Goal: Transaction & Acquisition: Purchase product/service

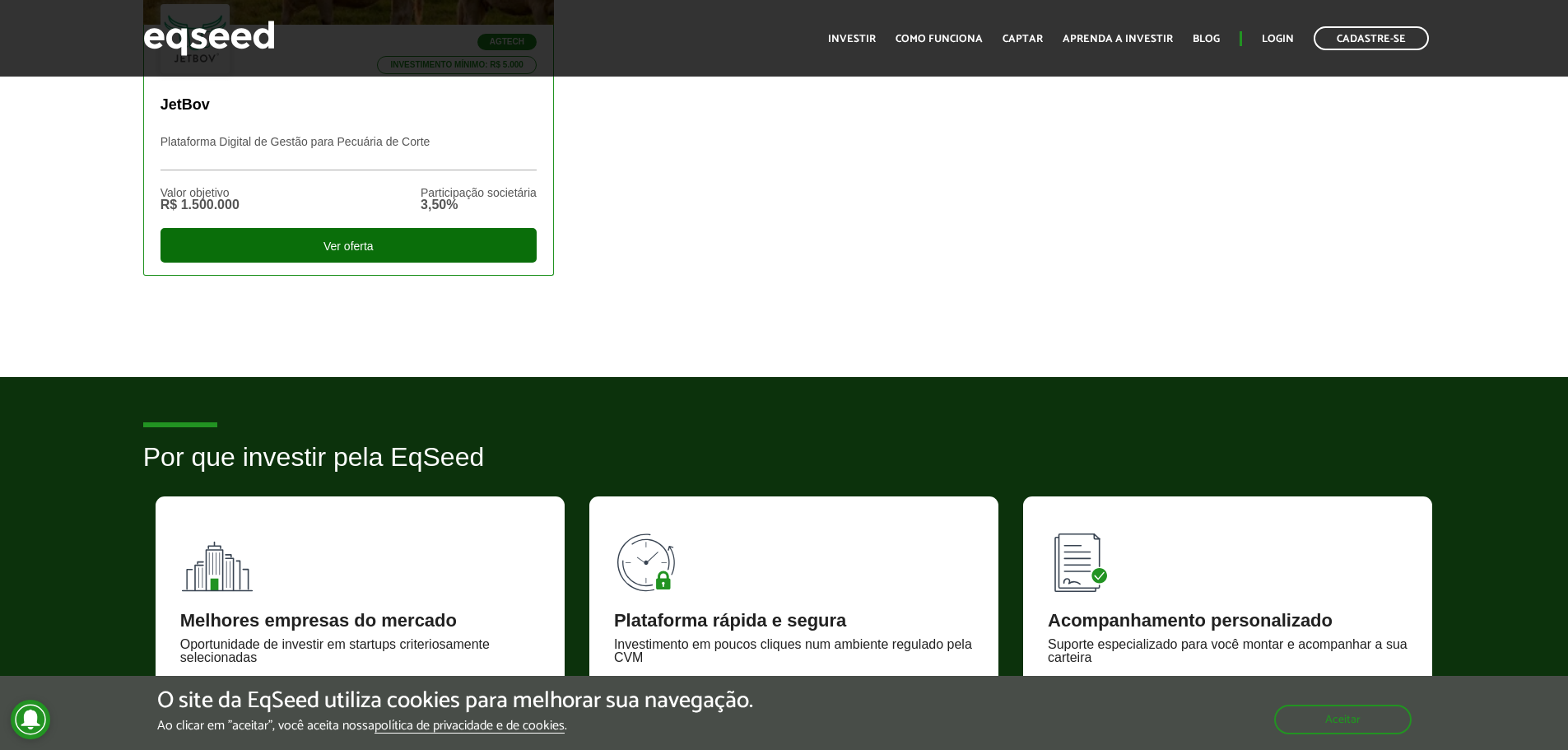
scroll to position [737, 0]
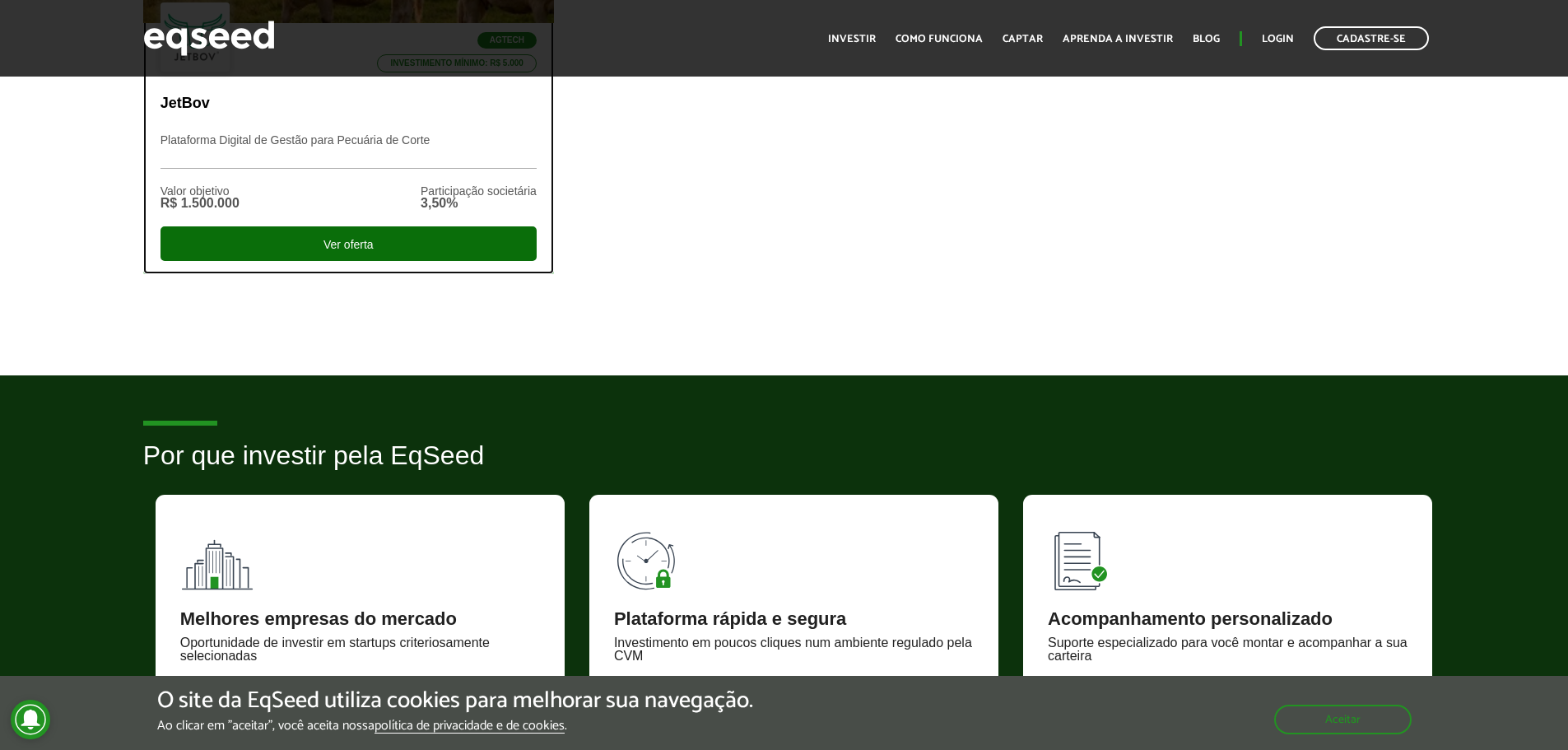
click at [381, 242] on div "Ver oferta" at bounding box center [348, 244] width 376 height 35
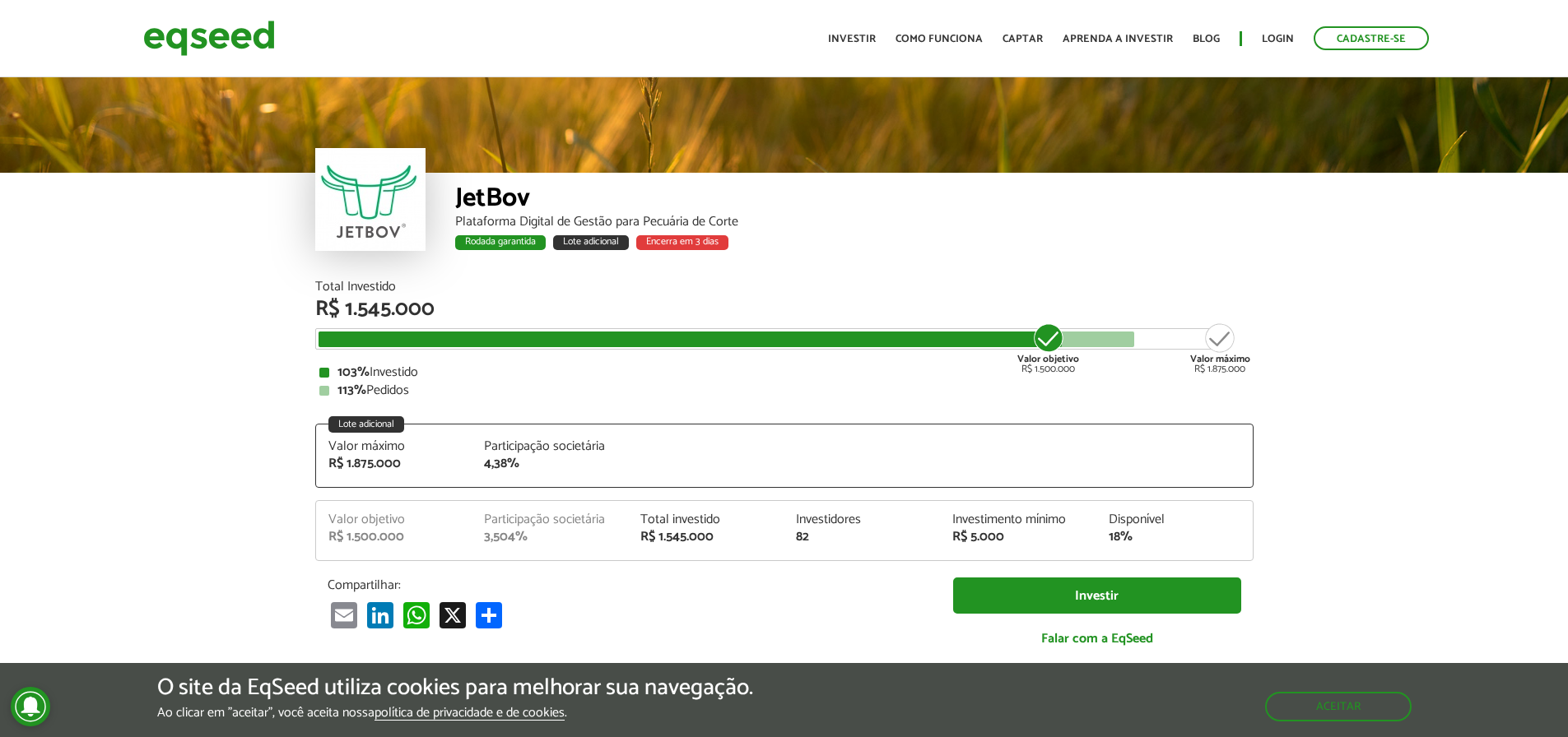
scroll to position [2134, 0]
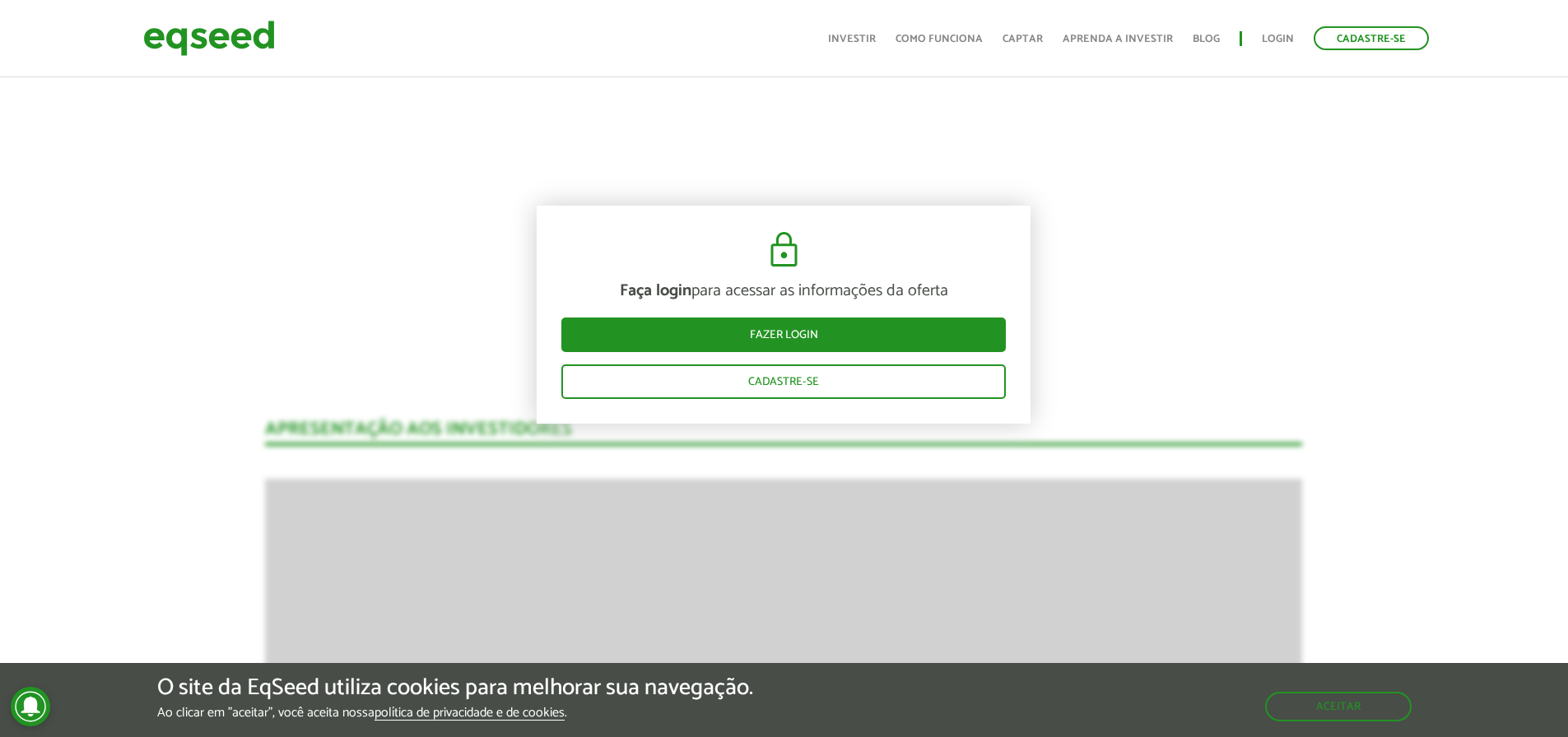
drag, startPoint x: 1111, startPoint y: 186, endPoint x: 1230, endPoint y: 150, distance: 124.3
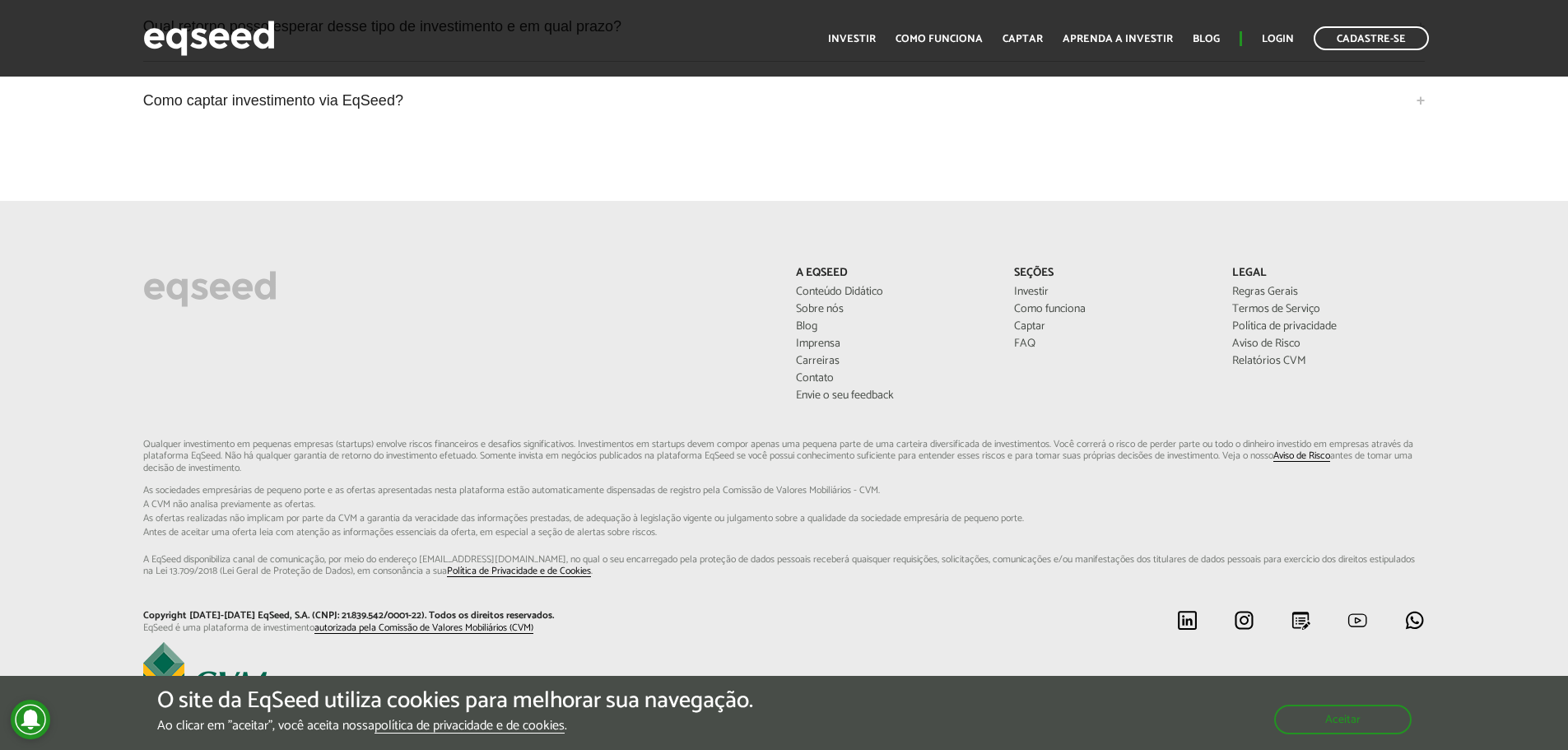
scroll to position [4411, 0]
